Goal: Task Accomplishment & Management: Use online tool/utility

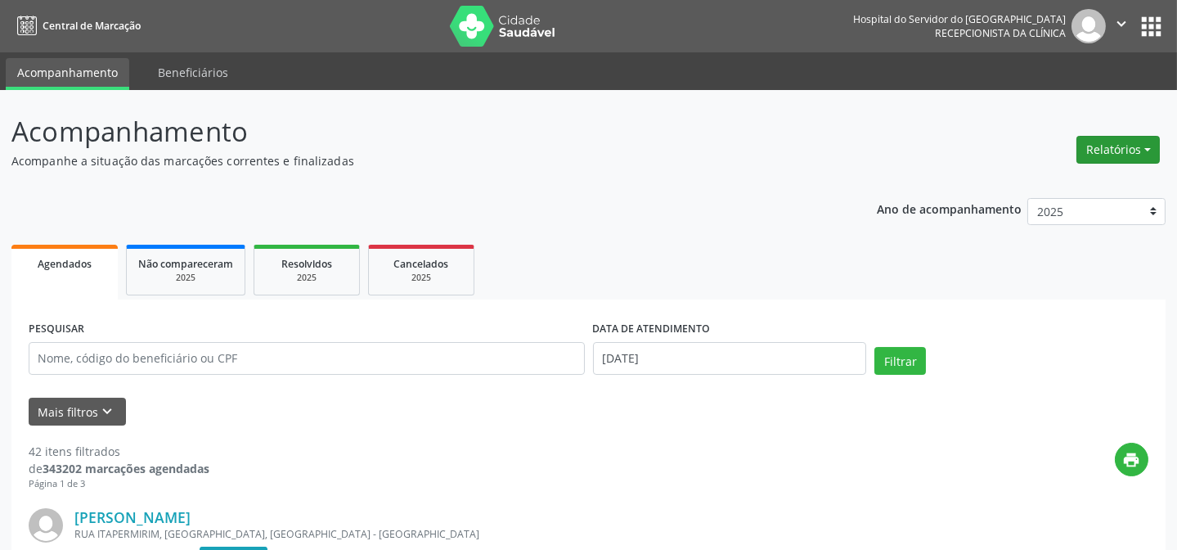
click at [1128, 152] on button "Relatórios" at bounding box center [1117, 150] width 83 height 28
click at [1060, 186] on link "Agendamentos" at bounding box center [1072, 184] width 176 height 23
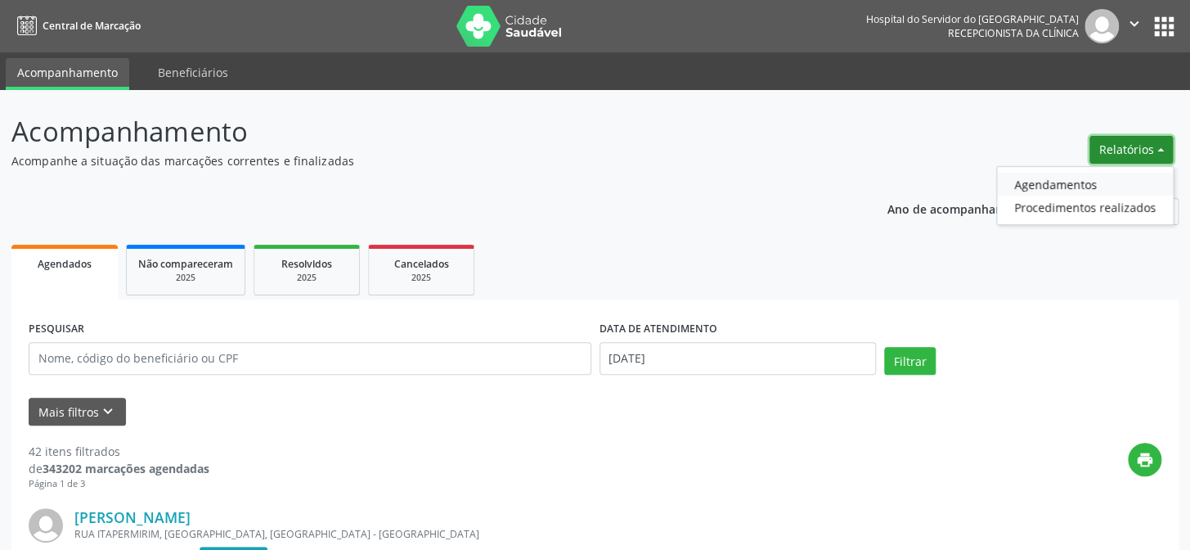
select select "9"
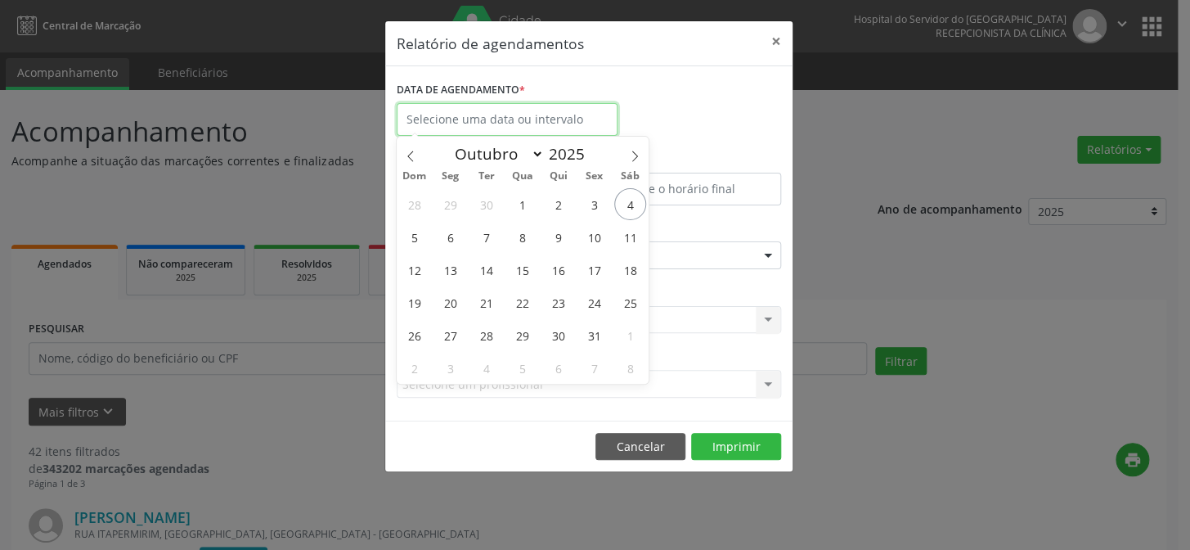
click at [460, 122] on input "text" at bounding box center [507, 119] width 221 height 33
click at [630, 204] on span "4" at bounding box center [630, 204] width 32 height 32
type input "[DATE]"
click at [630, 204] on span "4" at bounding box center [630, 204] width 32 height 32
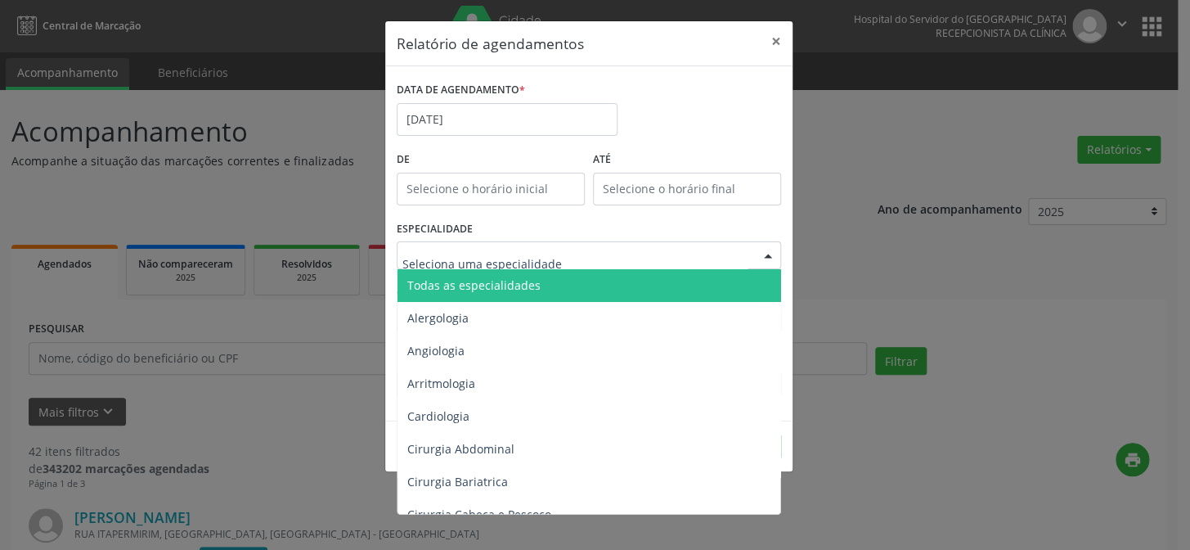
click at [523, 278] on span "Todas as especialidades" at bounding box center [473, 285] width 133 height 16
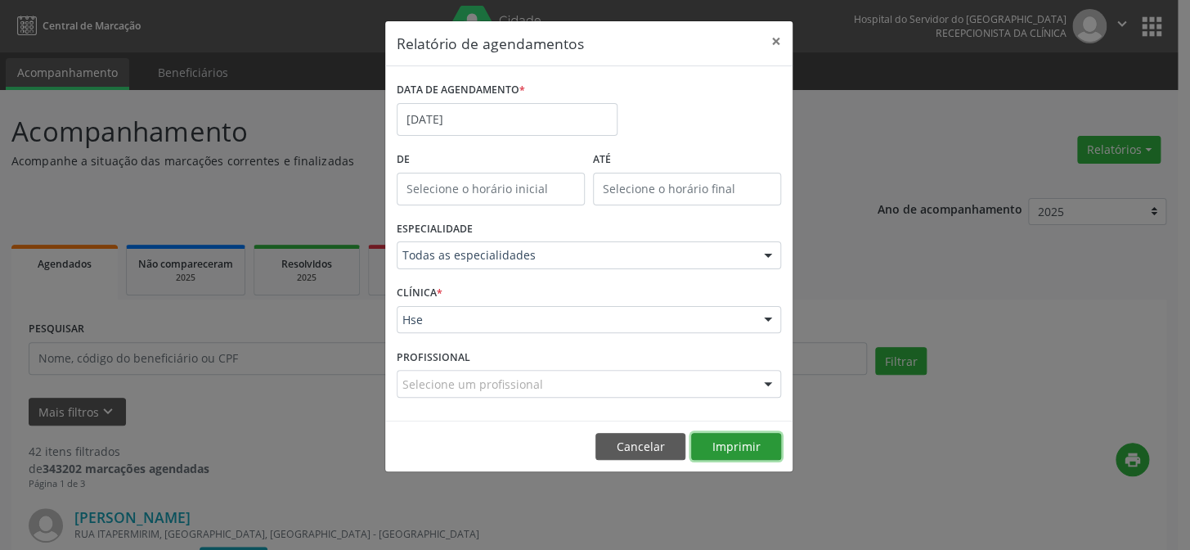
click at [748, 450] on button "Imprimir" at bounding box center [736, 447] width 90 height 28
